Goal: Navigation & Orientation: Understand site structure

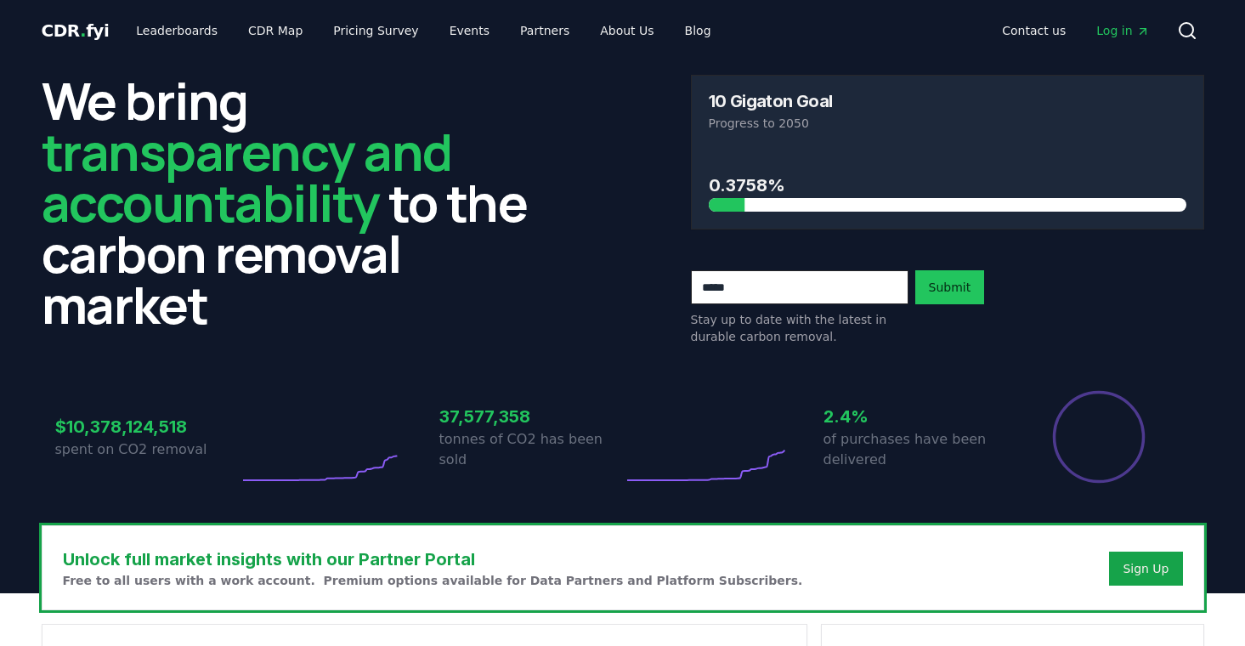
scroll to position [1538, 0]
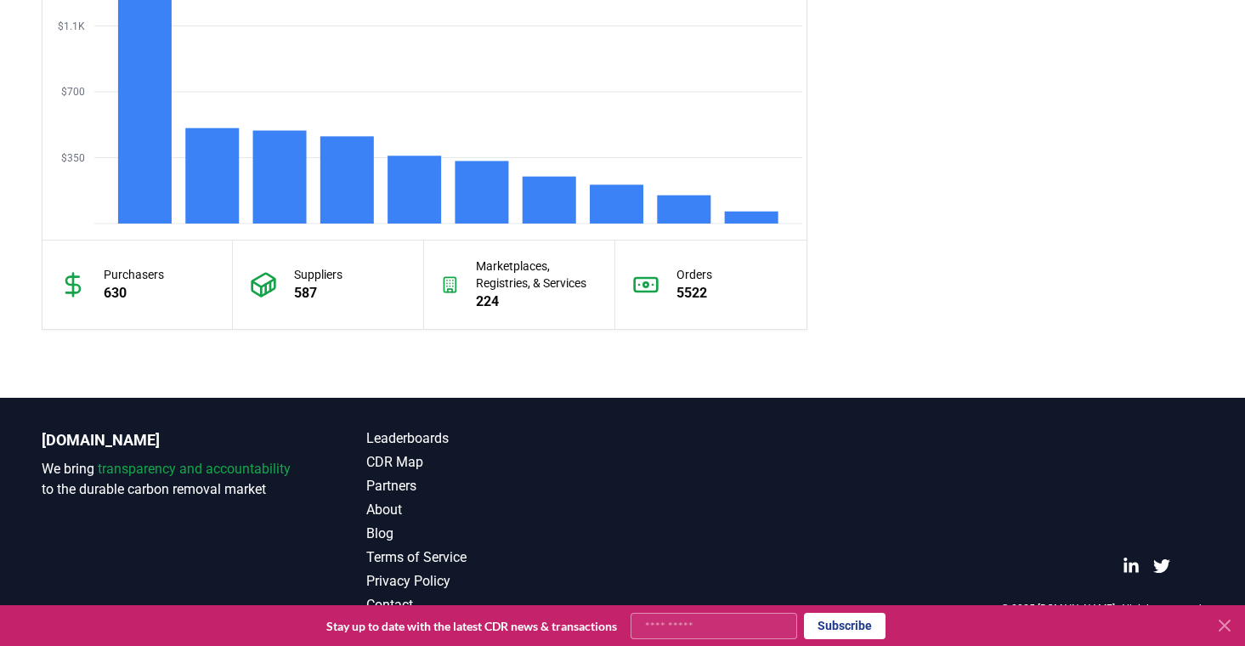
click at [1228, 621] on icon at bounding box center [1224, 625] width 10 height 10
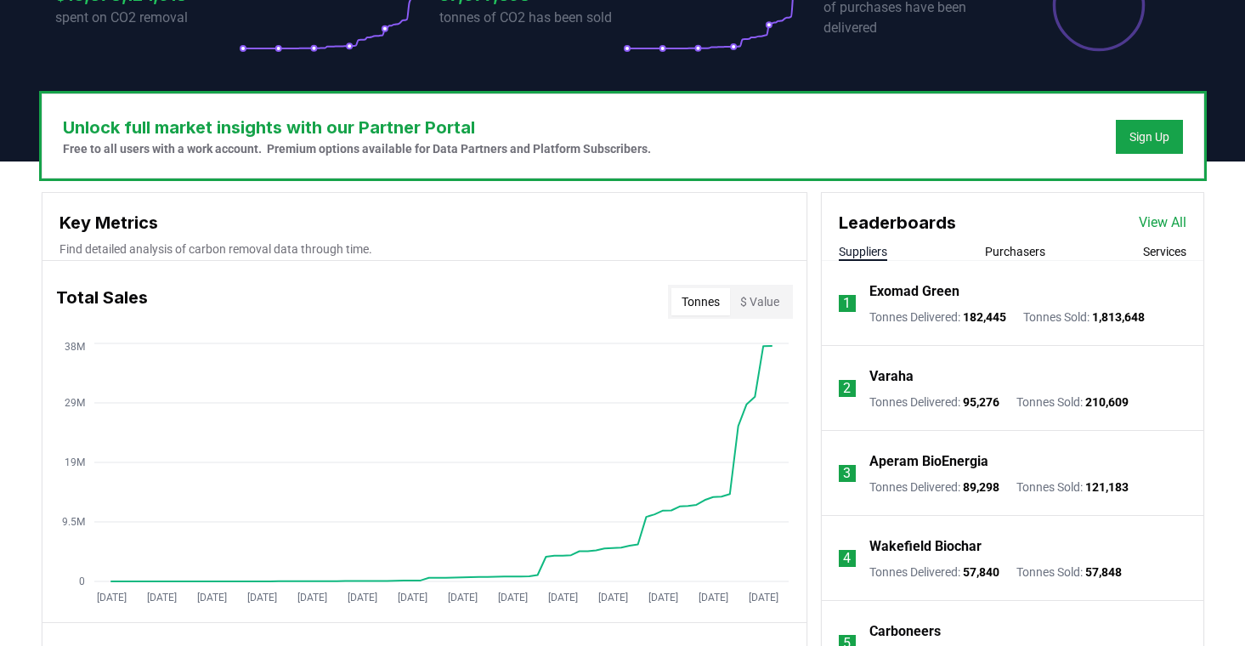
scroll to position [0, 0]
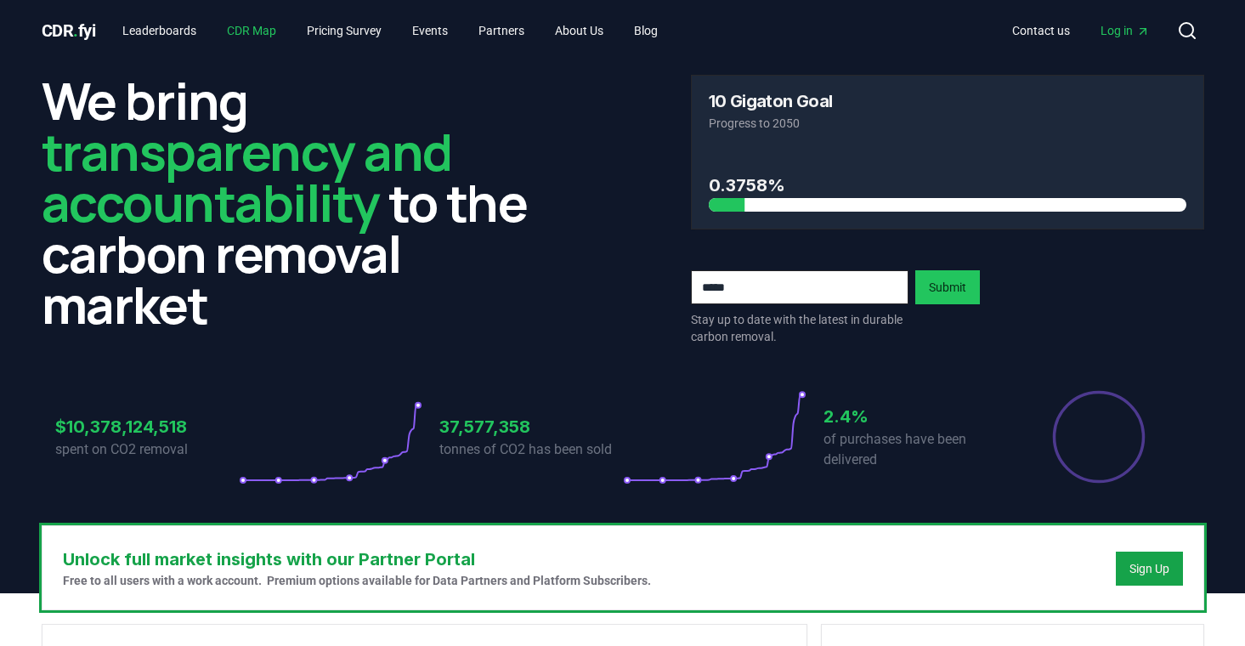
click at [268, 41] on link "CDR Map" at bounding box center [251, 30] width 76 height 31
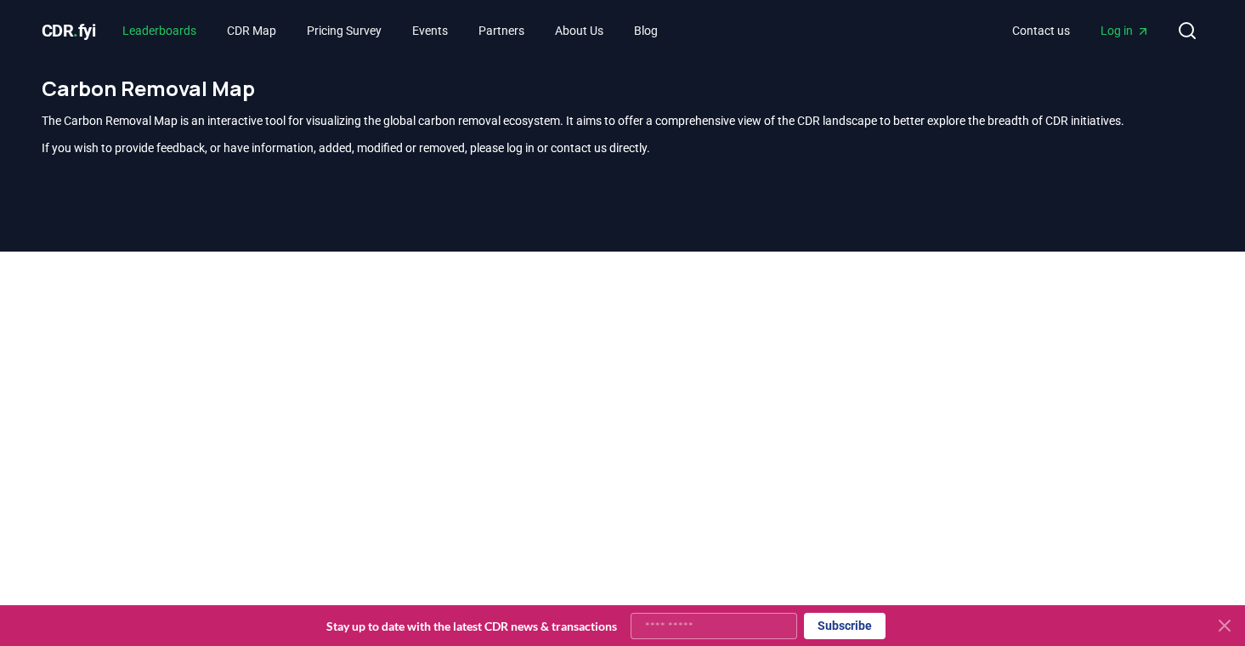
click at [174, 29] on link "Leaderboards" at bounding box center [159, 30] width 101 height 31
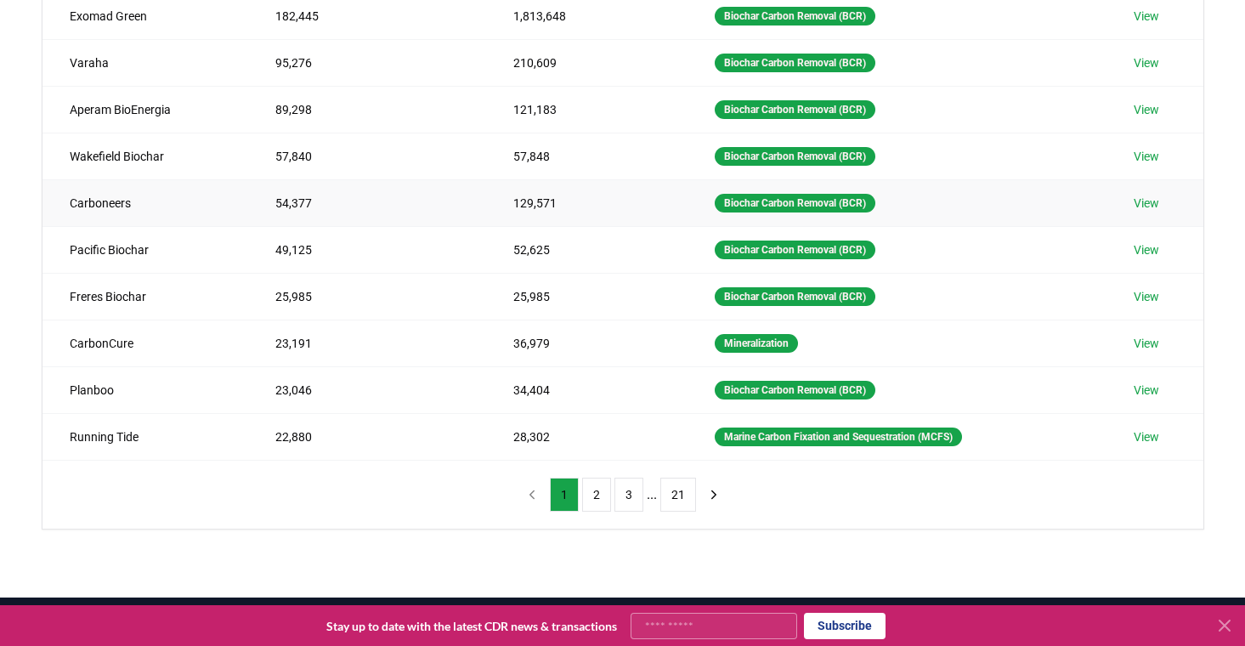
scroll to position [267, 0]
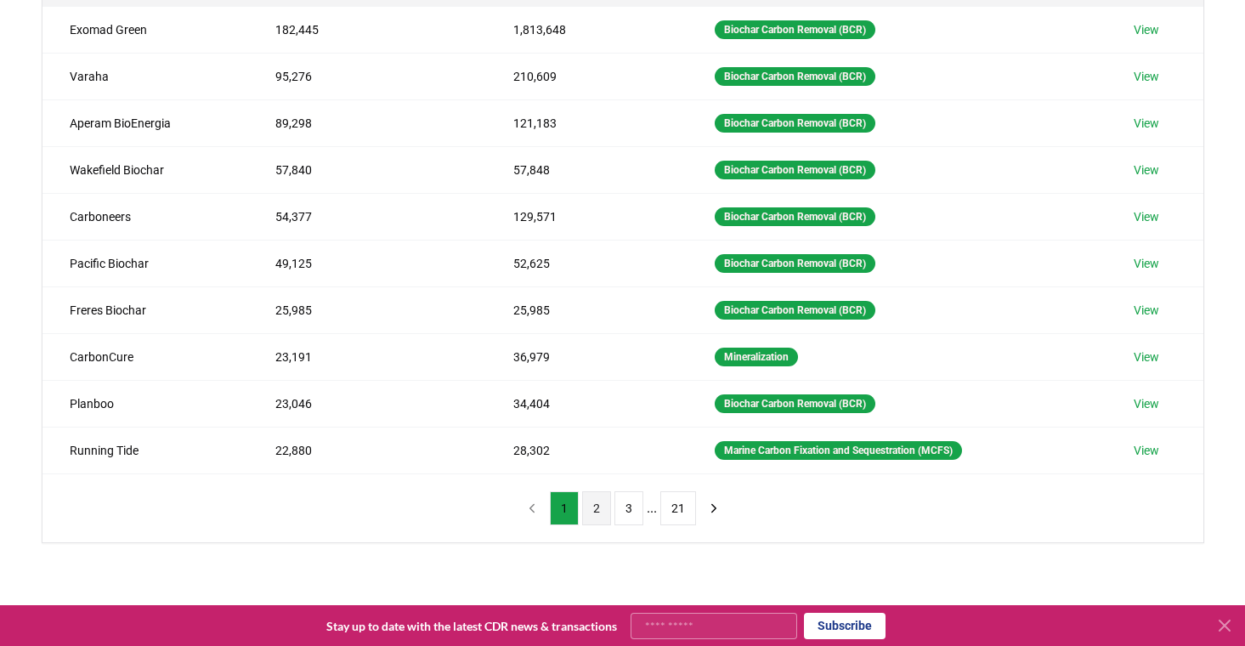
click at [603, 510] on button "2" at bounding box center [596, 508] width 29 height 34
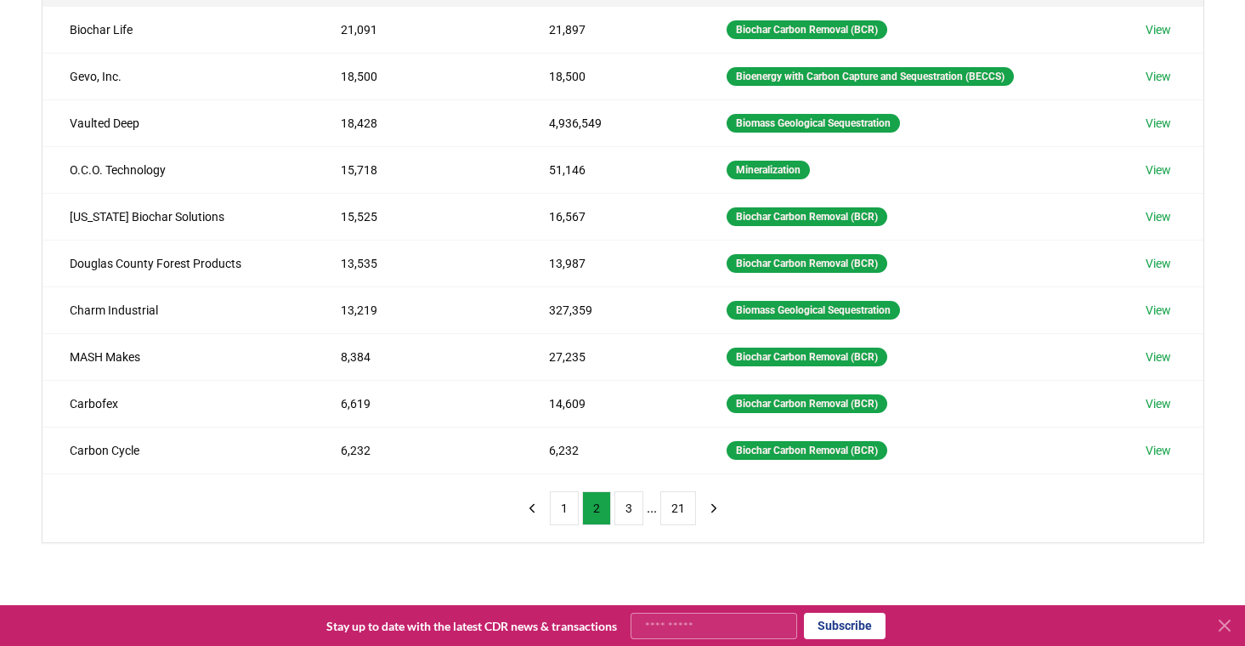
click at [658, 511] on ul "1 2 3 ... 21" at bounding box center [623, 508] width 146 height 34
click at [635, 511] on button "3" at bounding box center [628, 508] width 29 height 34
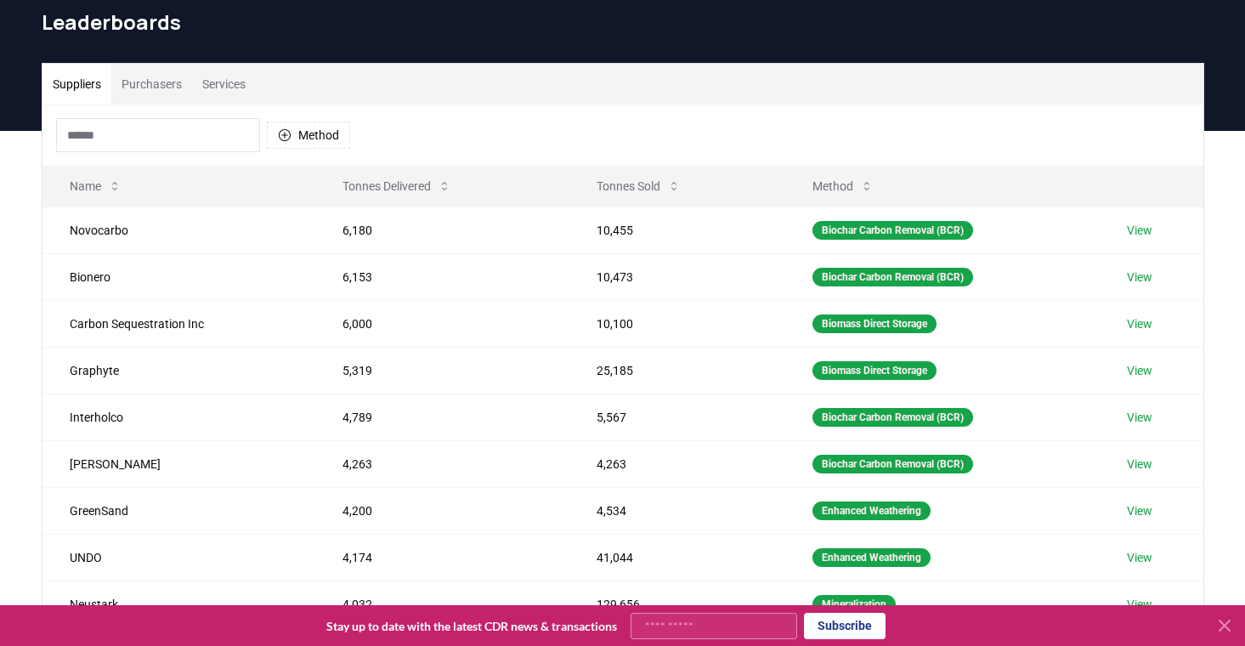
scroll to position [0, 0]
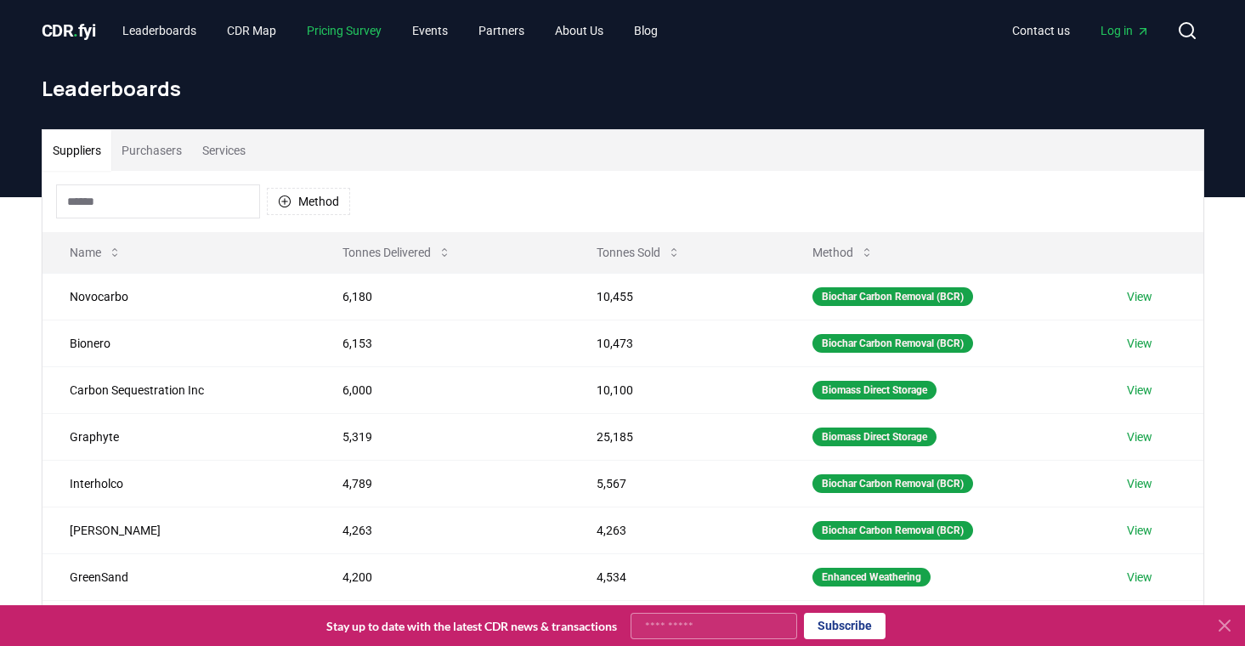
click at [361, 43] on link "Pricing Survey" at bounding box center [344, 30] width 102 height 31
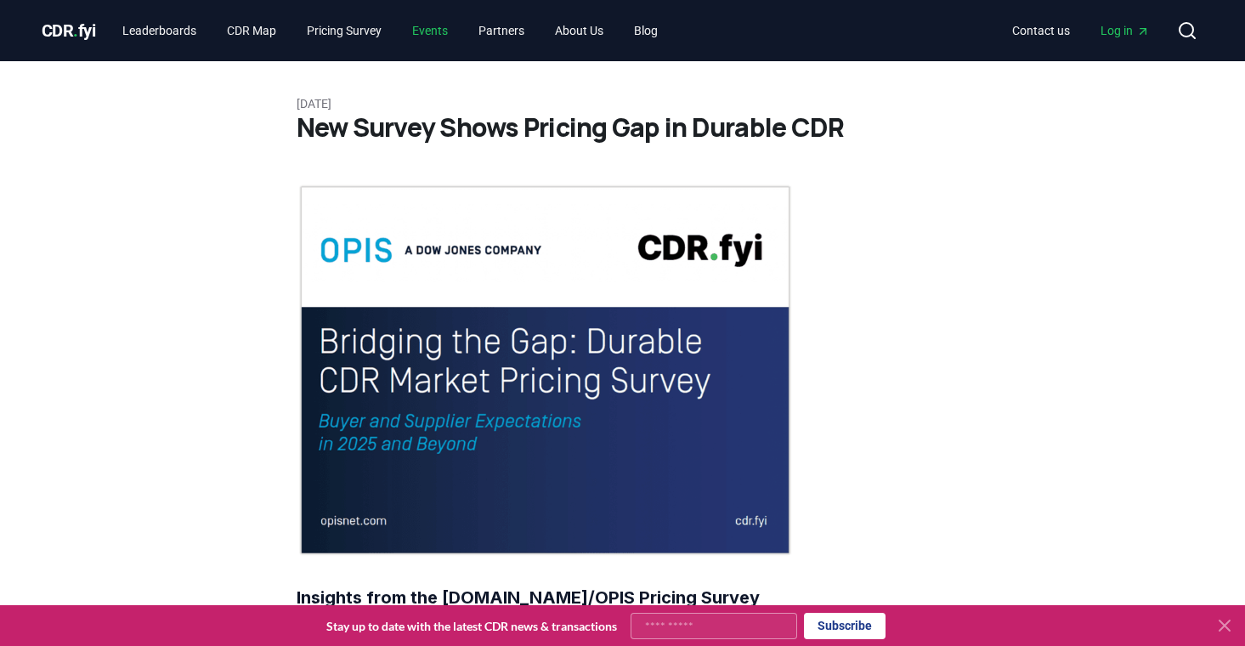
click at [448, 40] on link "Events" at bounding box center [429, 30] width 63 height 31
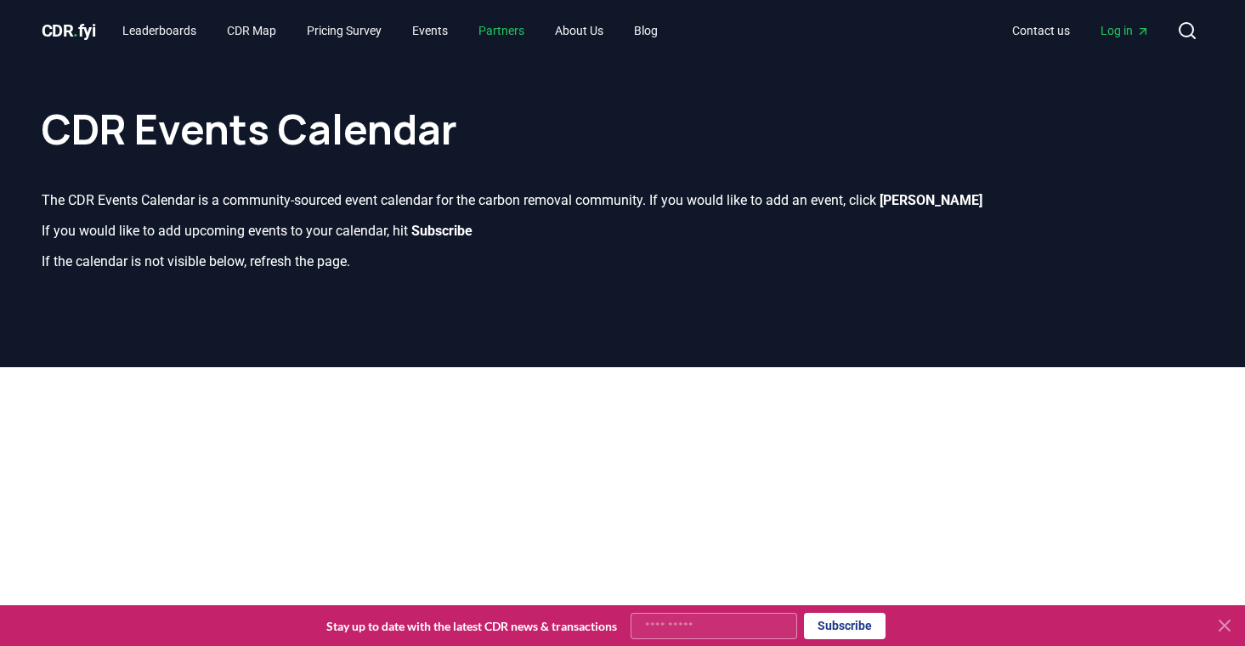
click at [538, 22] on link "Partners" at bounding box center [501, 30] width 73 height 31
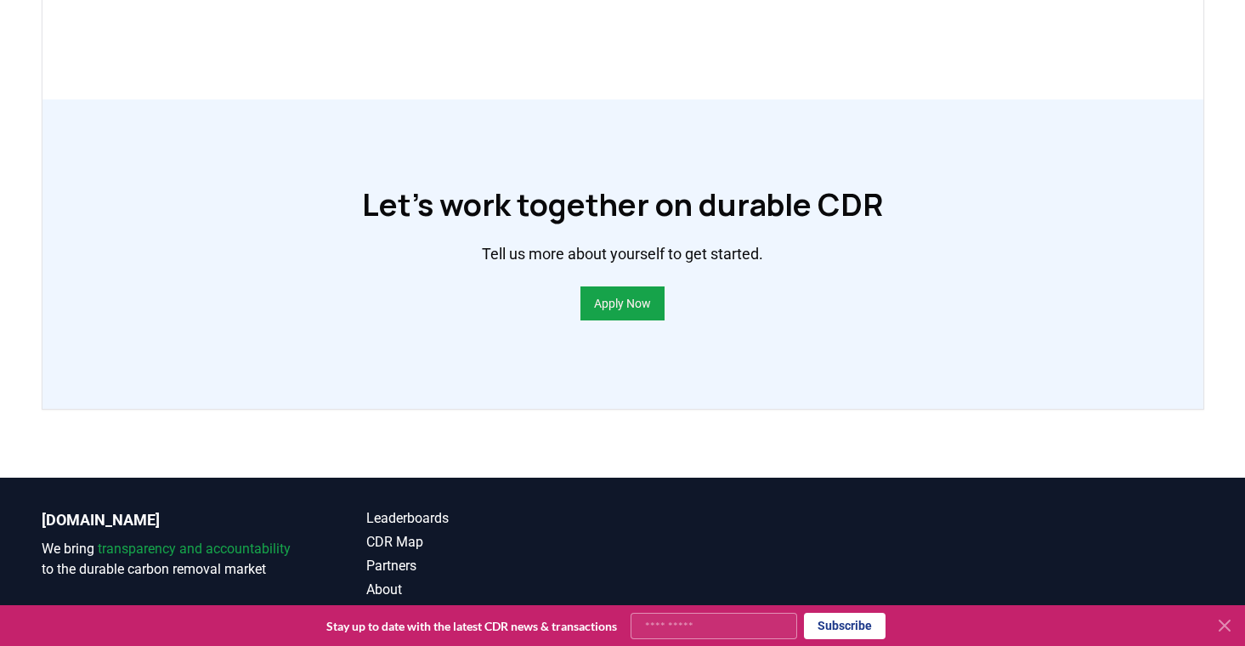
scroll to position [1297, 0]
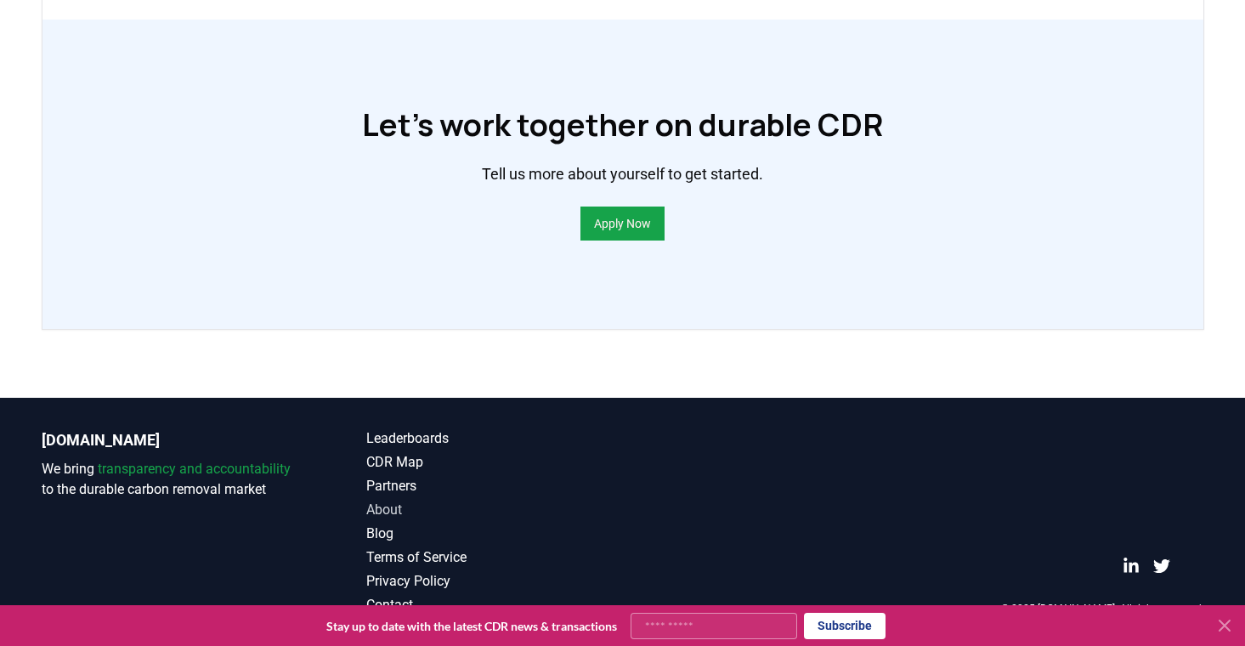
click at [391, 511] on link "About" at bounding box center [494, 510] width 257 height 20
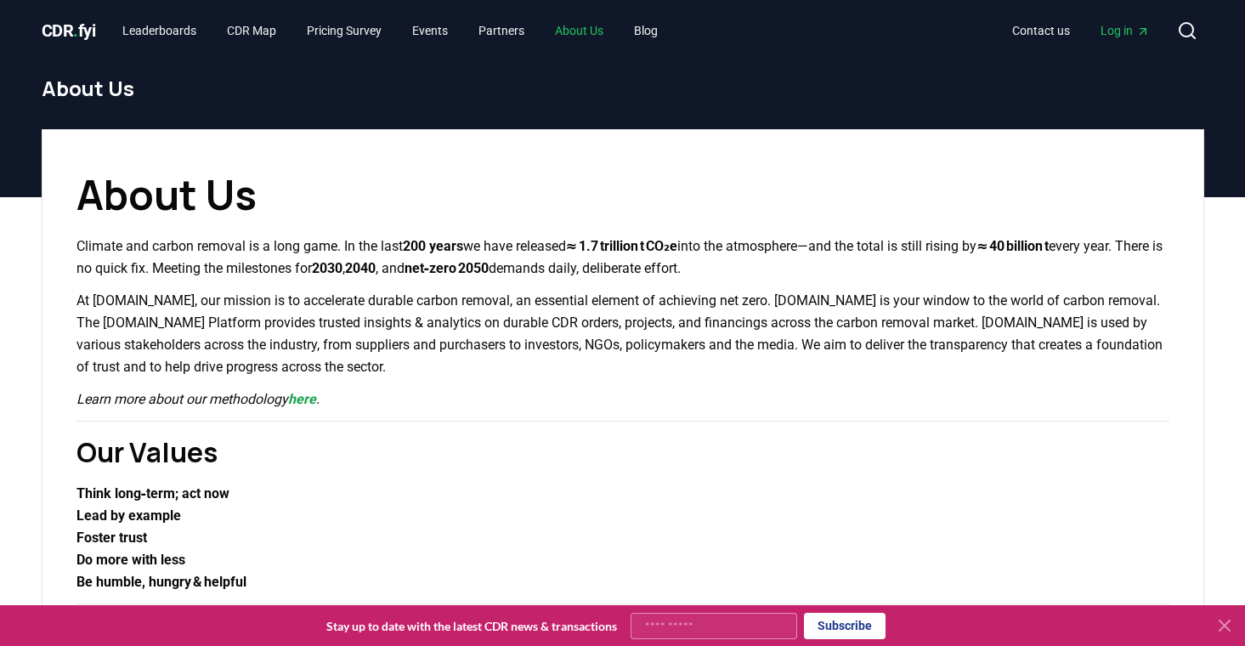
click at [607, 30] on link "About Us" at bounding box center [579, 30] width 76 height 31
click at [671, 27] on link "Blog" at bounding box center [645, 30] width 51 height 31
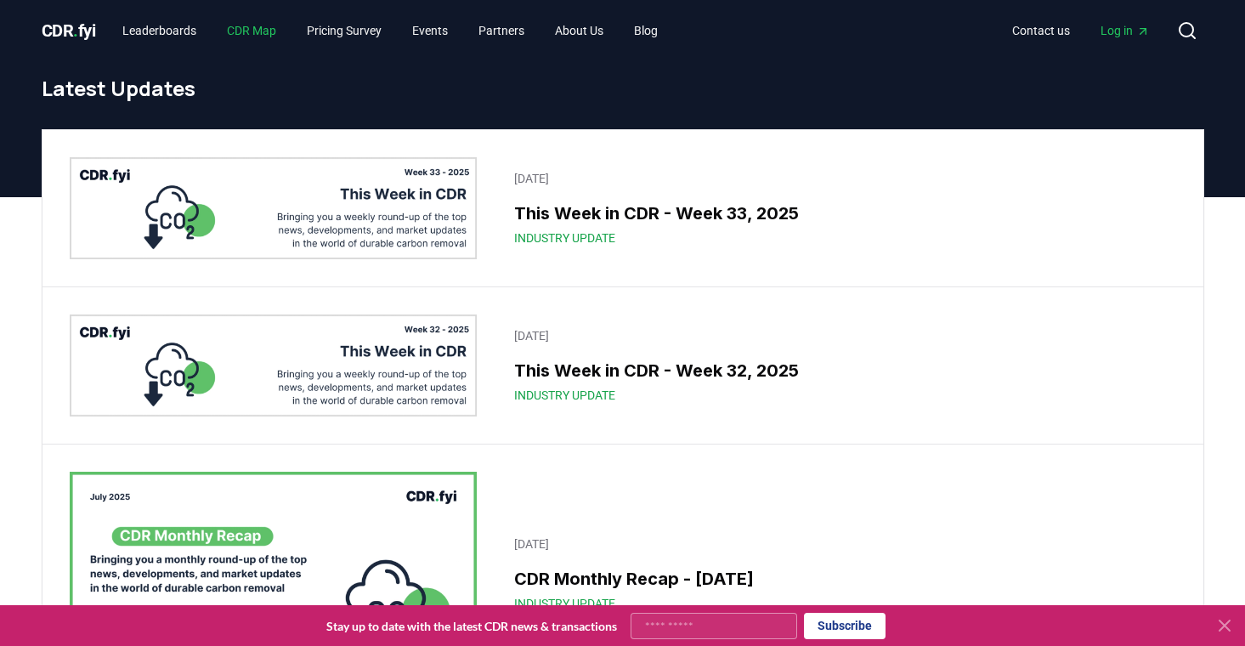
click at [258, 33] on link "CDR Map" at bounding box center [251, 30] width 76 height 31
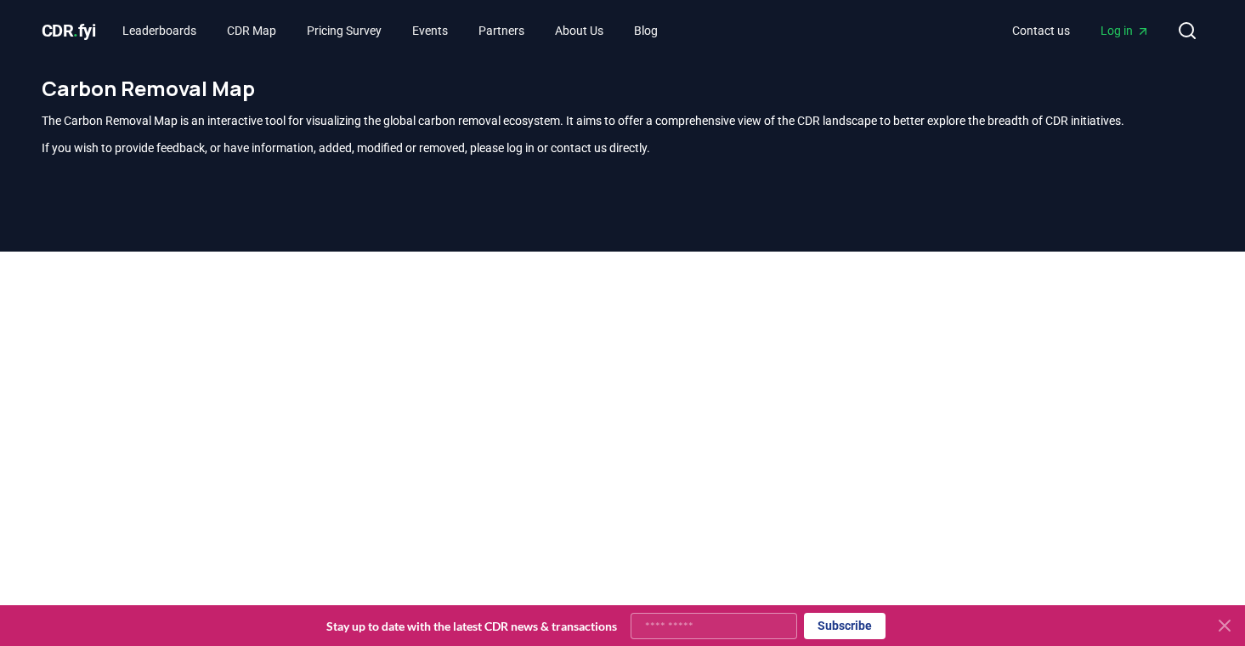
click at [76, 29] on span "." at bounding box center [75, 30] width 5 height 20
